Goal: Task Accomplishment & Management: Use online tool/utility

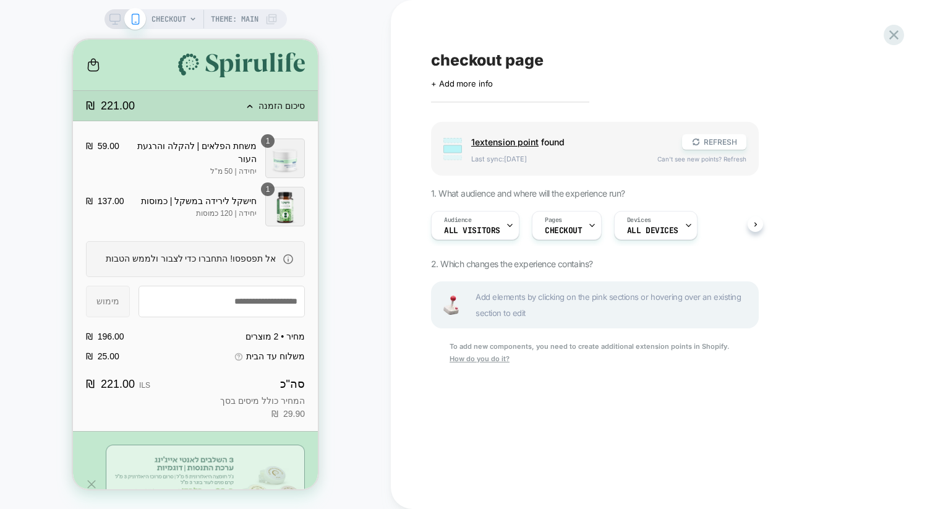
click at [520, 291] on span "Add elements by clicking on the pink sections or hovering over an existing sect…" at bounding box center [614, 305] width 276 height 32
click at [516, 144] on span "1 extension point" at bounding box center [504, 142] width 67 height 11
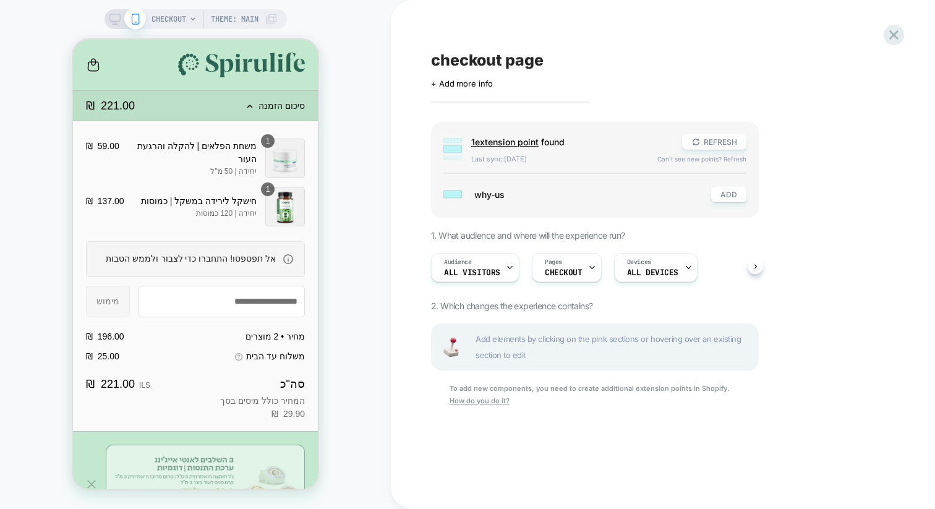
click at [515, 144] on span "1 extension point" at bounding box center [504, 142] width 67 height 11
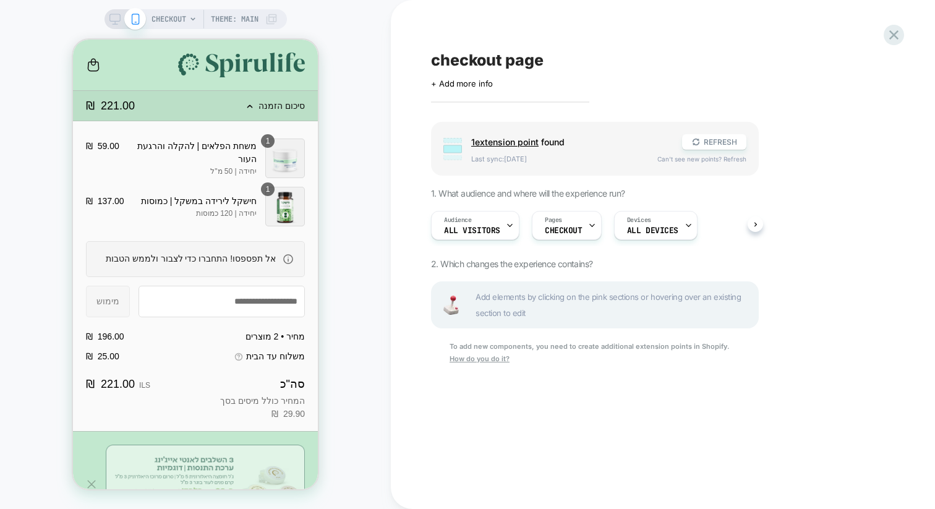
click at [682, 157] on span "Can't see new points? Refresh" at bounding box center [702, 158] width 89 height 7
click at [507, 145] on span "1 extension point" at bounding box center [504, 142] width 67 height 11
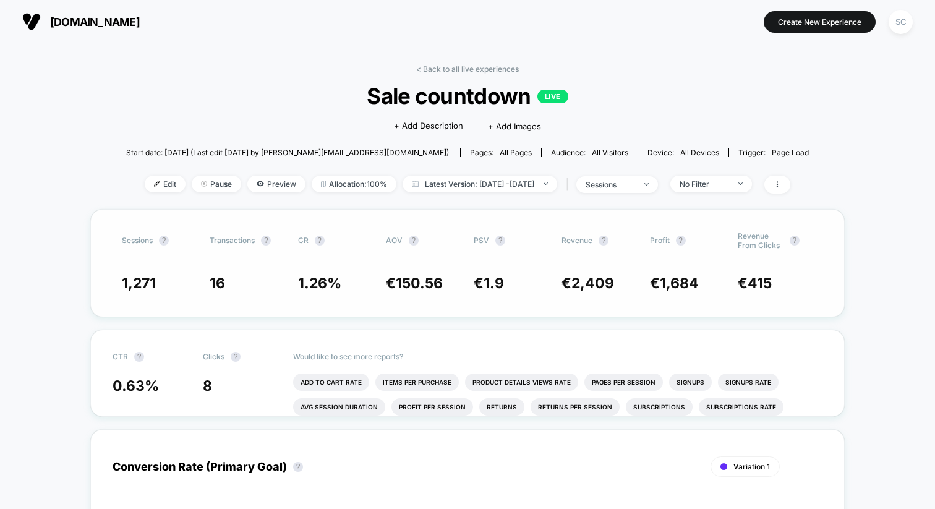
scroll to position [14, 0]
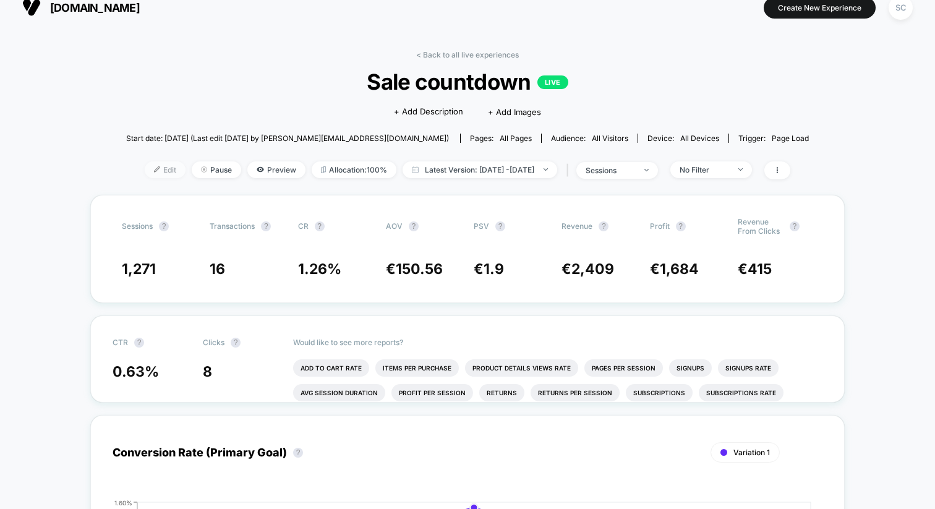
click at [145, 171] on span "Edit" at bounding box center [165, 169] width 41 height 17
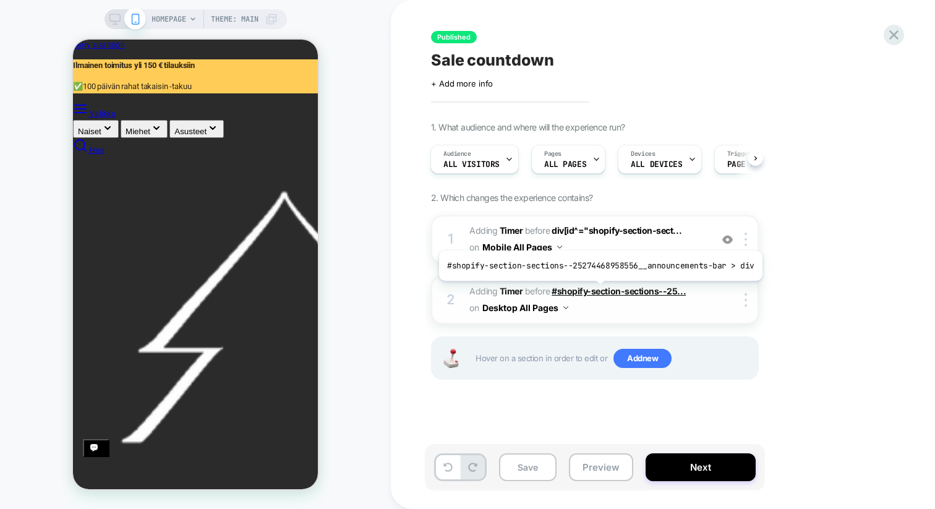
scroll to position [0, 245]
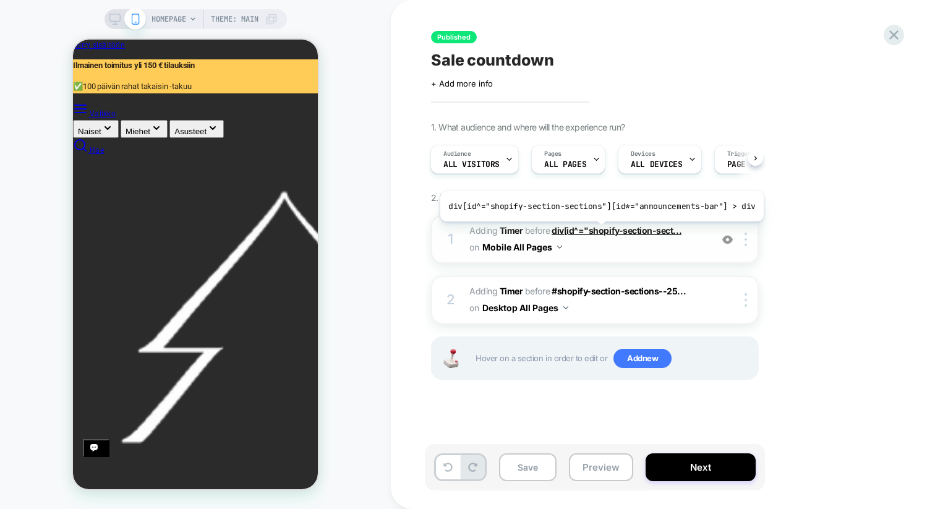
click at [598, 231] on span "div[id^="shopify-section-sect..." at bounding box center [617, 230] width 130 height 11
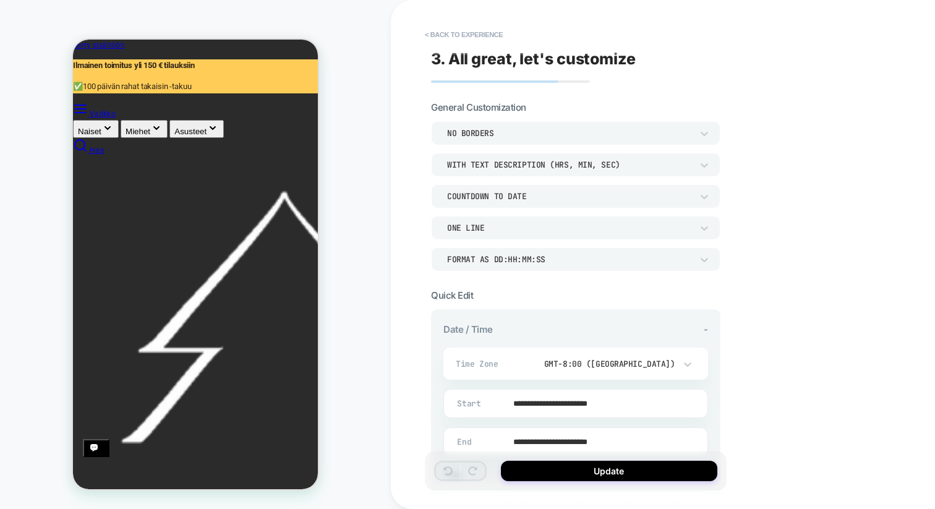
scroll to position [0, 0]
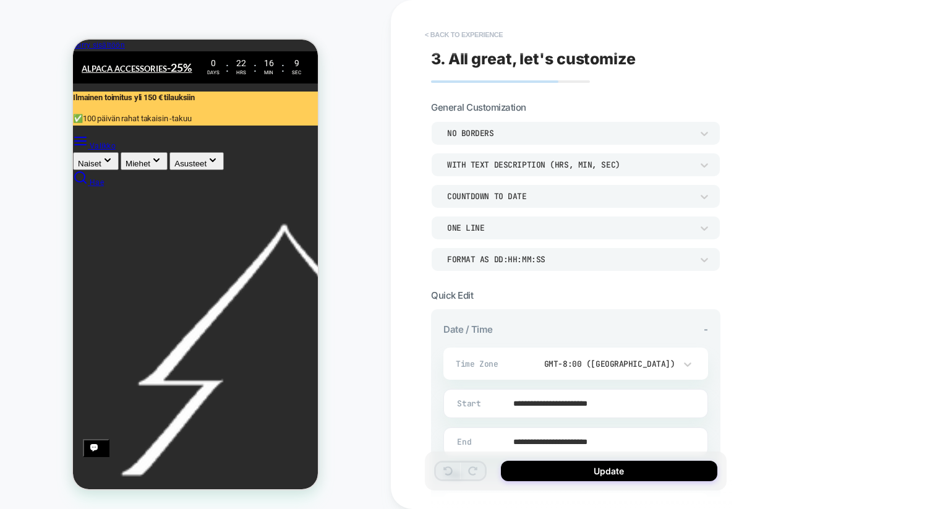
click at [454, 39] on button "< Back to experience" at bounding box center [464, 35] width 90 height 20
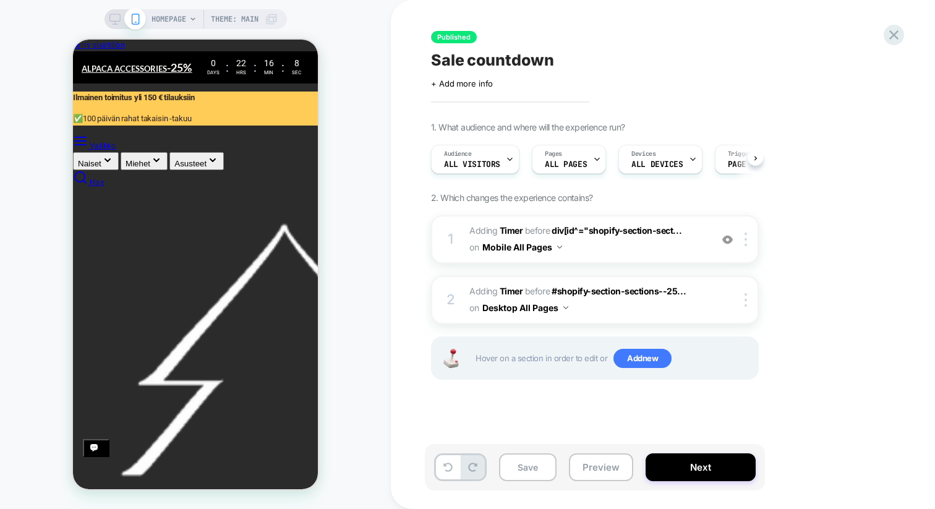
scroll to position [0, 1]
click at [73, 40] on icon "Sulje navigointi" at bounding box center [73, 40] width 0 height 0
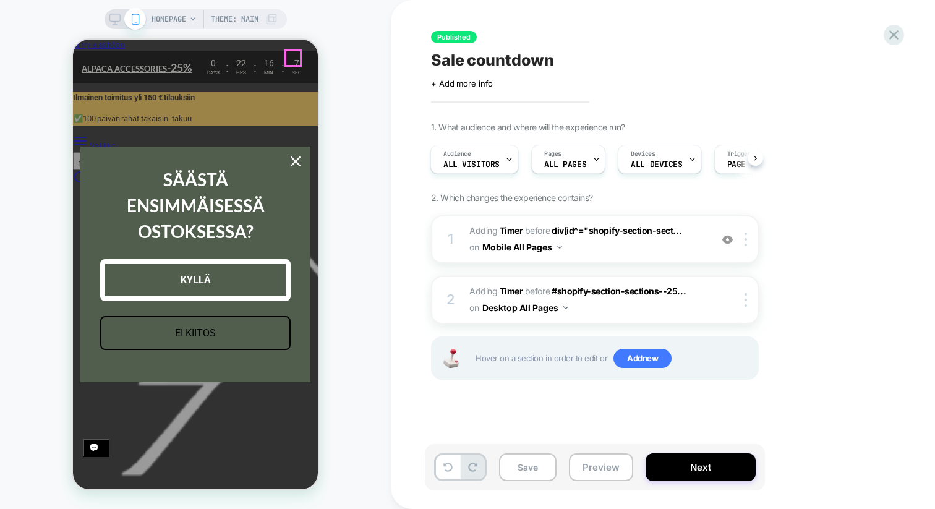
scroll to position [0, 245]
click at [351, 97] on div "HOMEPAGE Theme: MAIN" at bounding box center [195, 254] width 391 height 484
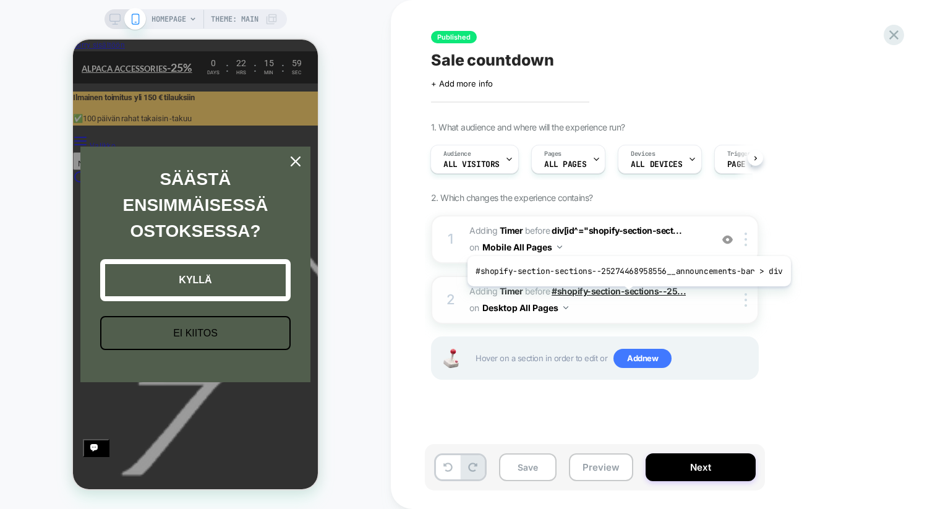
click at [625, 296] on span "#shopify-section-sections--25..." at bounding box center [619, 291] width 134 height 11
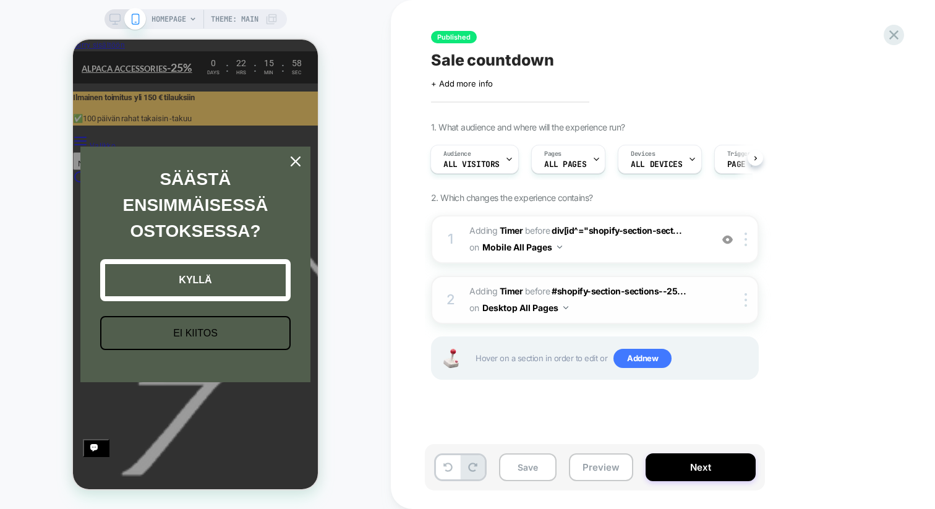
click at [613, 309] on span "#_loomi_addon_1756459746827 Adding Timer BEFORE #shopify-section-sections--25..…" at bounding box center [587, 299] width 236 height 33
